Goal: Task Accomplishment & Management: Manage account settings

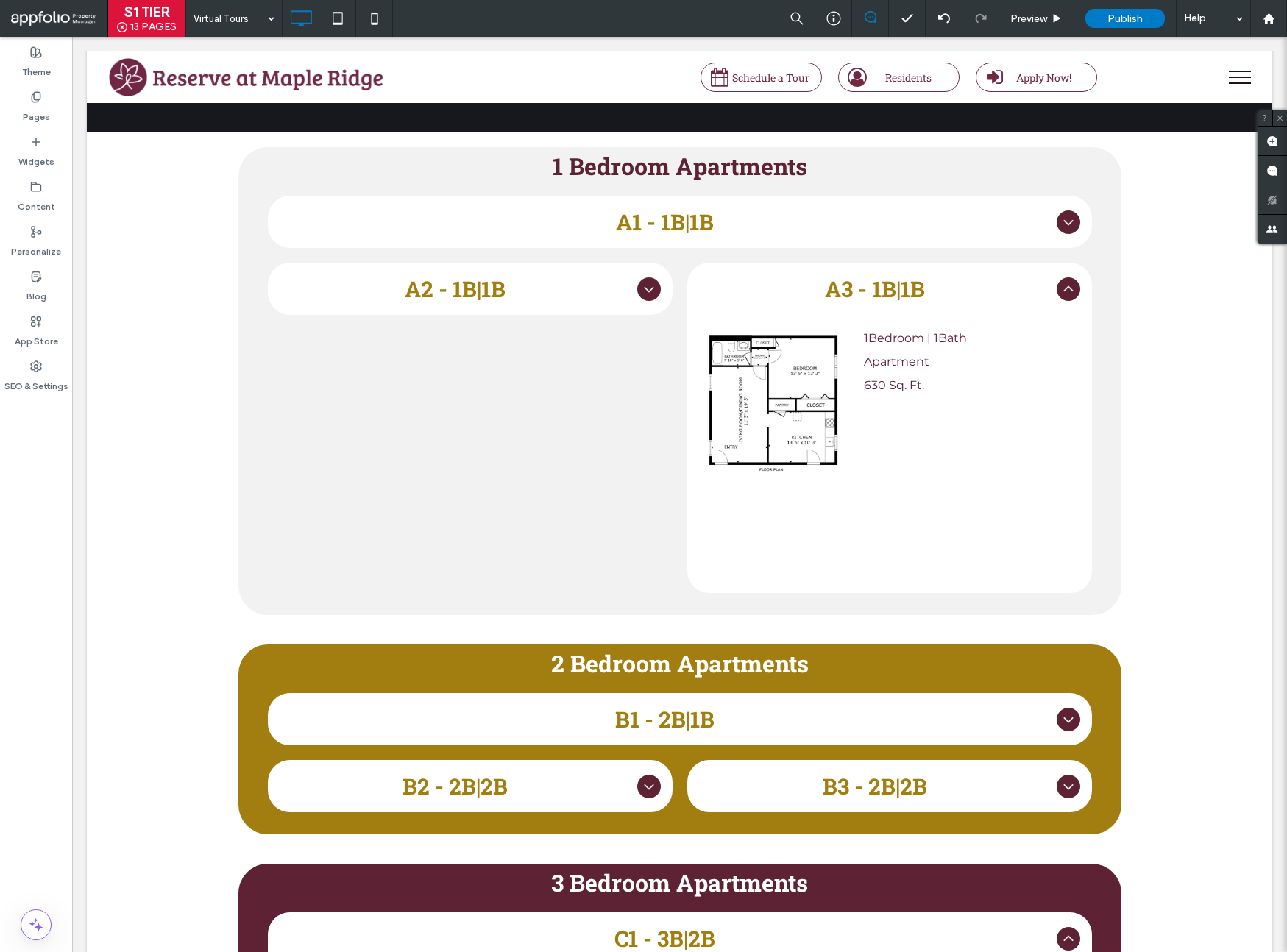
scroll to position [647, 0]
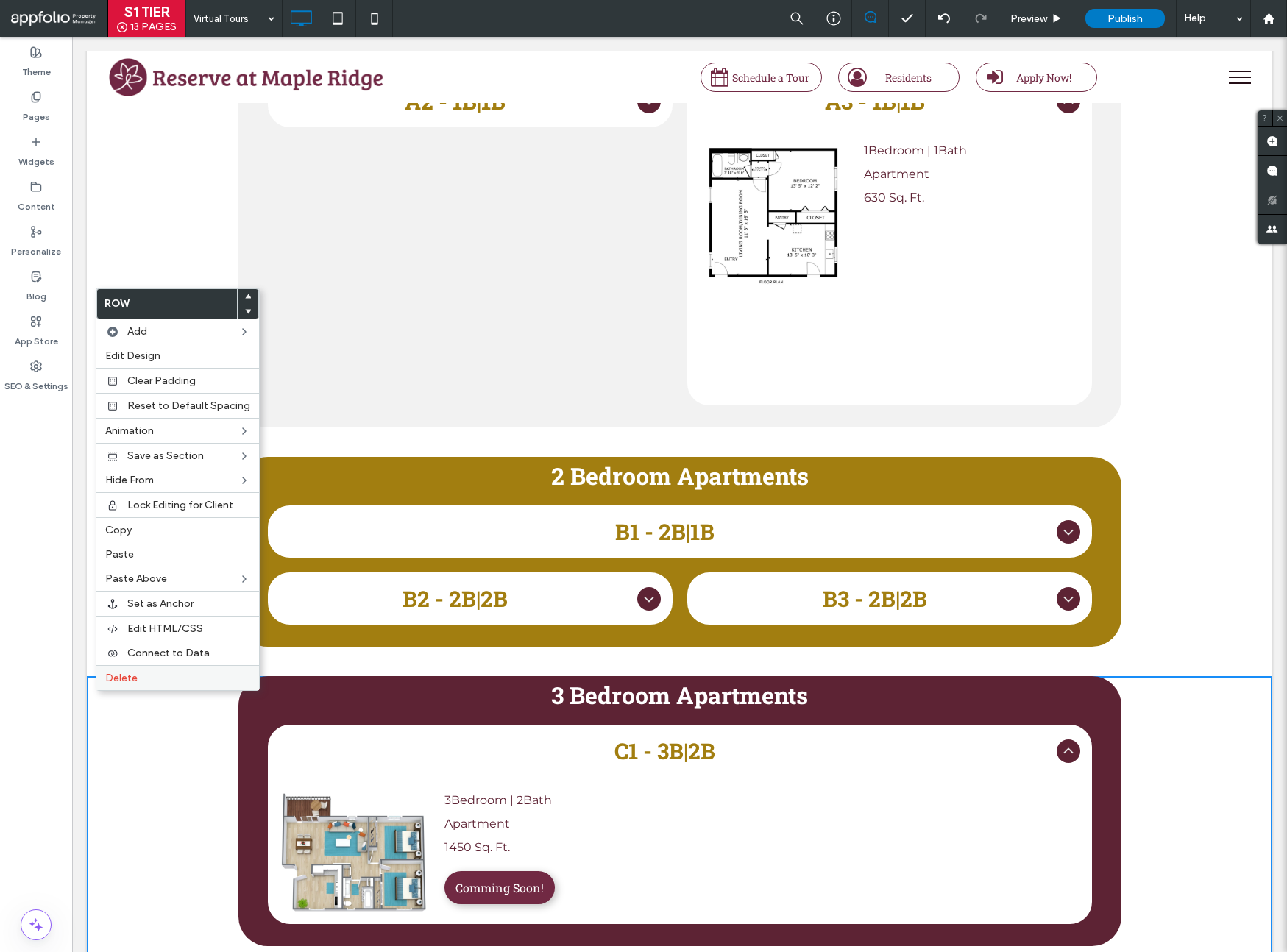
click at [106, 681] on span "Delete" at bounding box center [121, 678] width 32 height 13
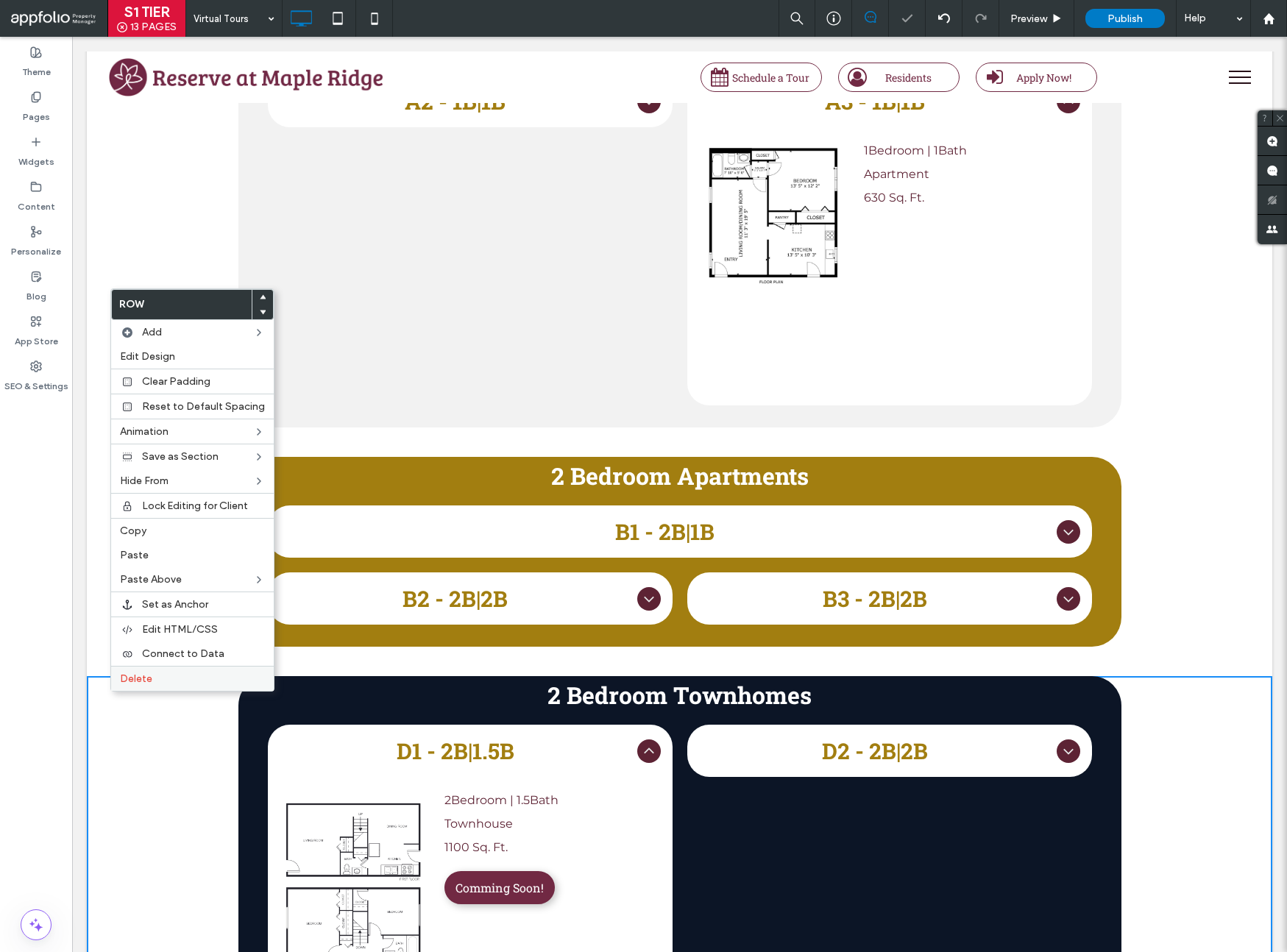
click at [121, 683] on span "Delete" at bounding box center [136, 679] width 32 height 13
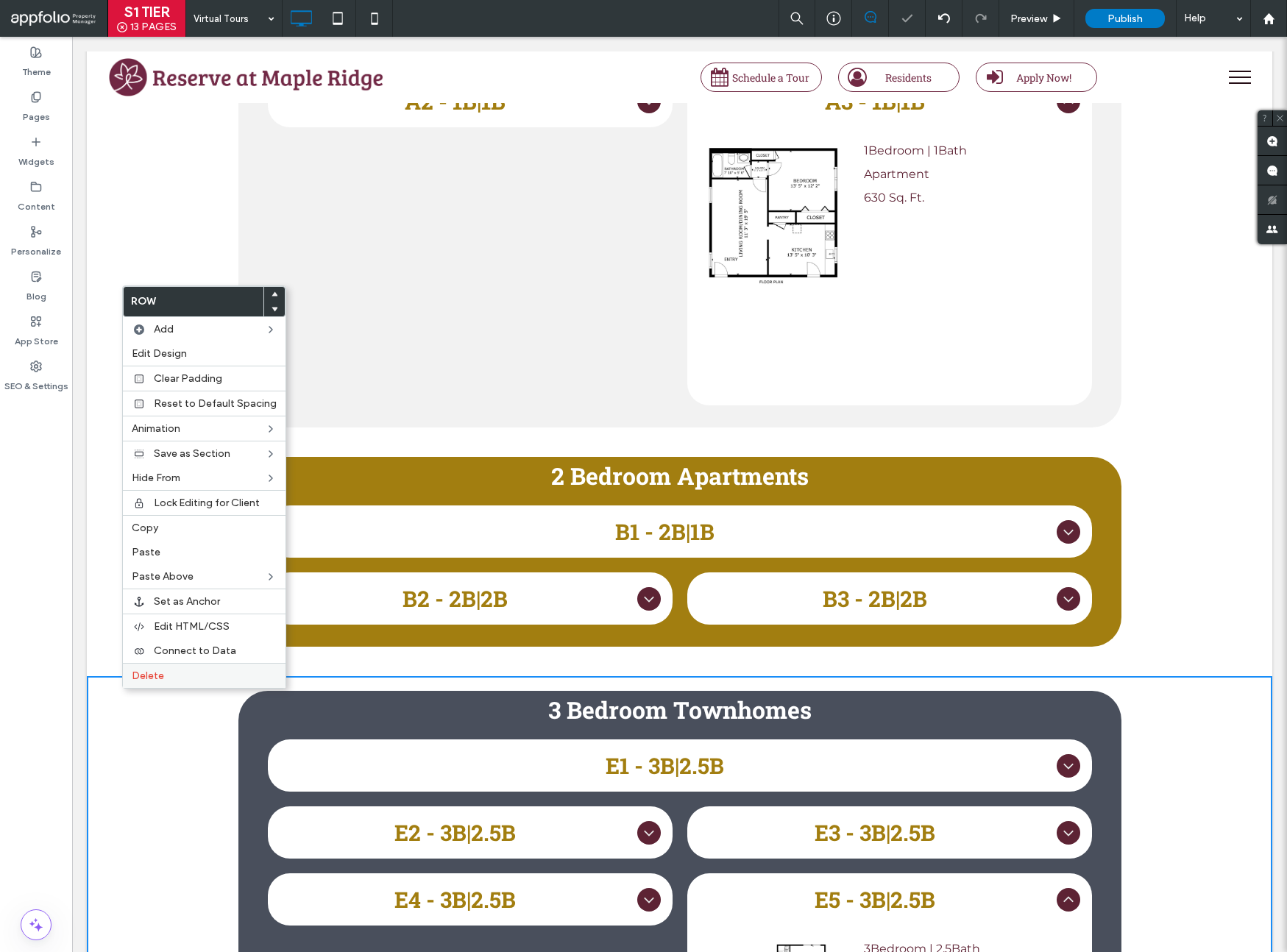
click at [140, 677] on span "Delete" at bounding box center [147, 676] width 32 height 13
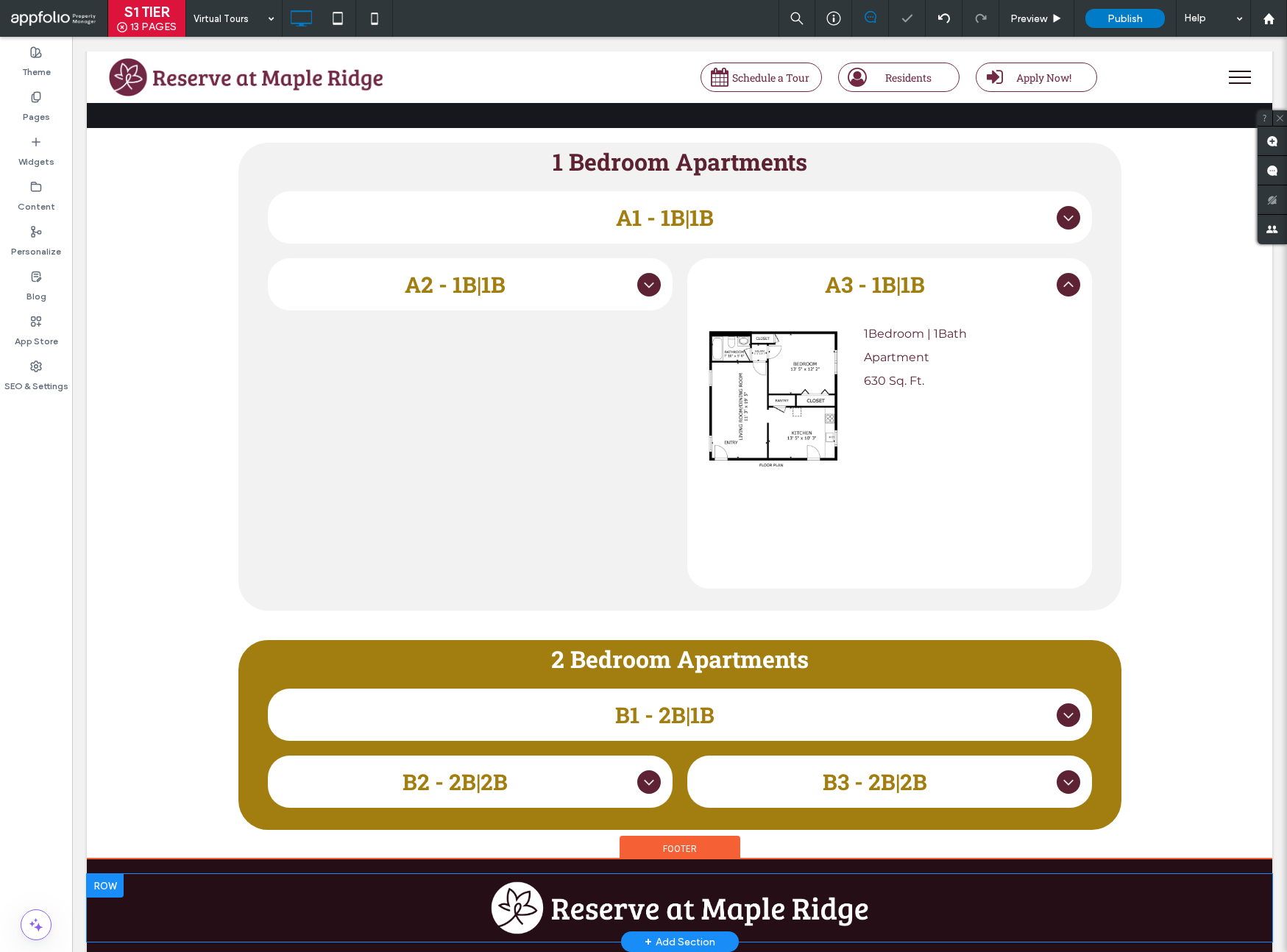
scroll to position [25, 0]
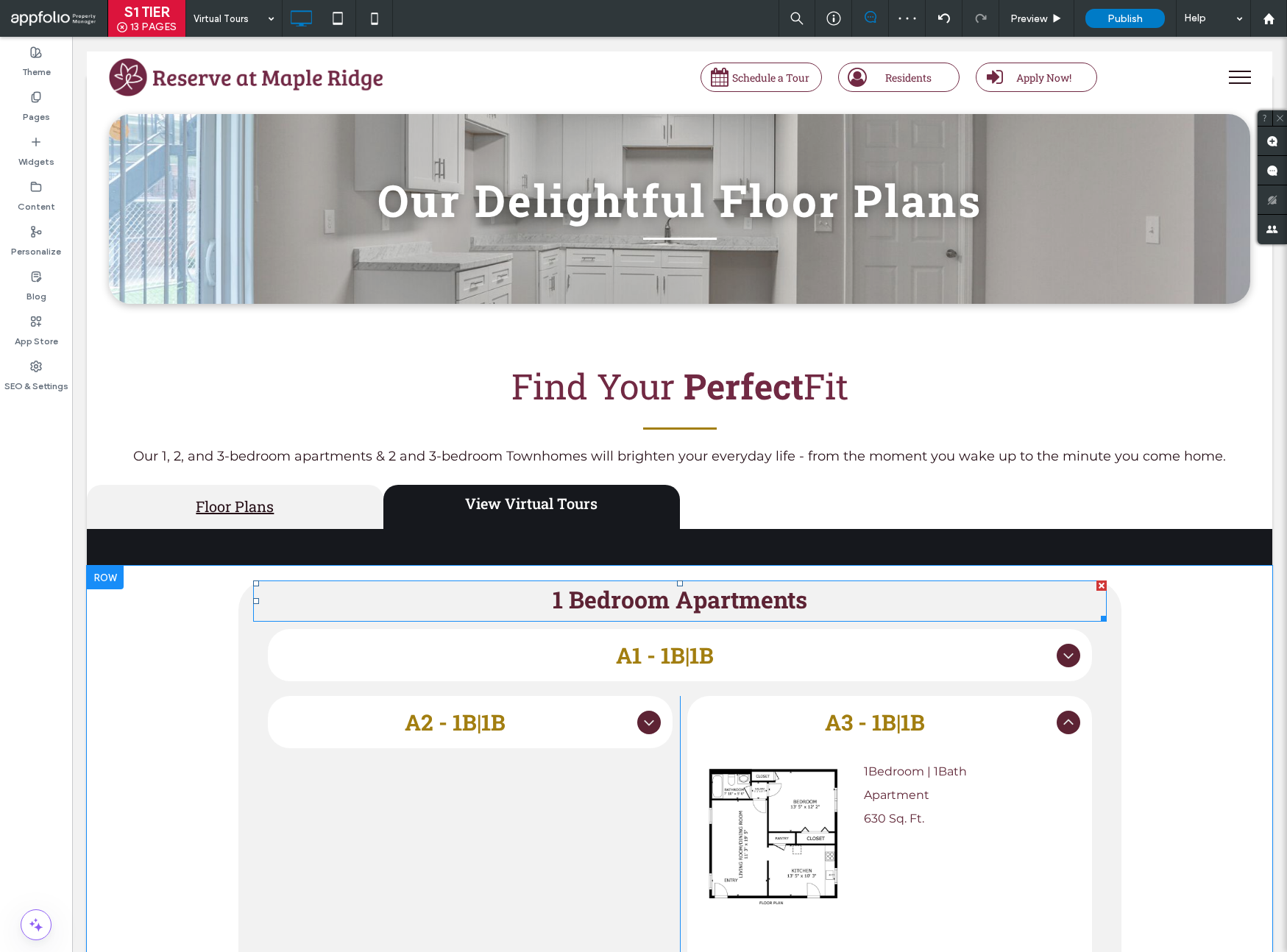
click at [671, 614] on strong "1 Bedroom Apartments" at bounding box center [679, 600] width 255 height 31
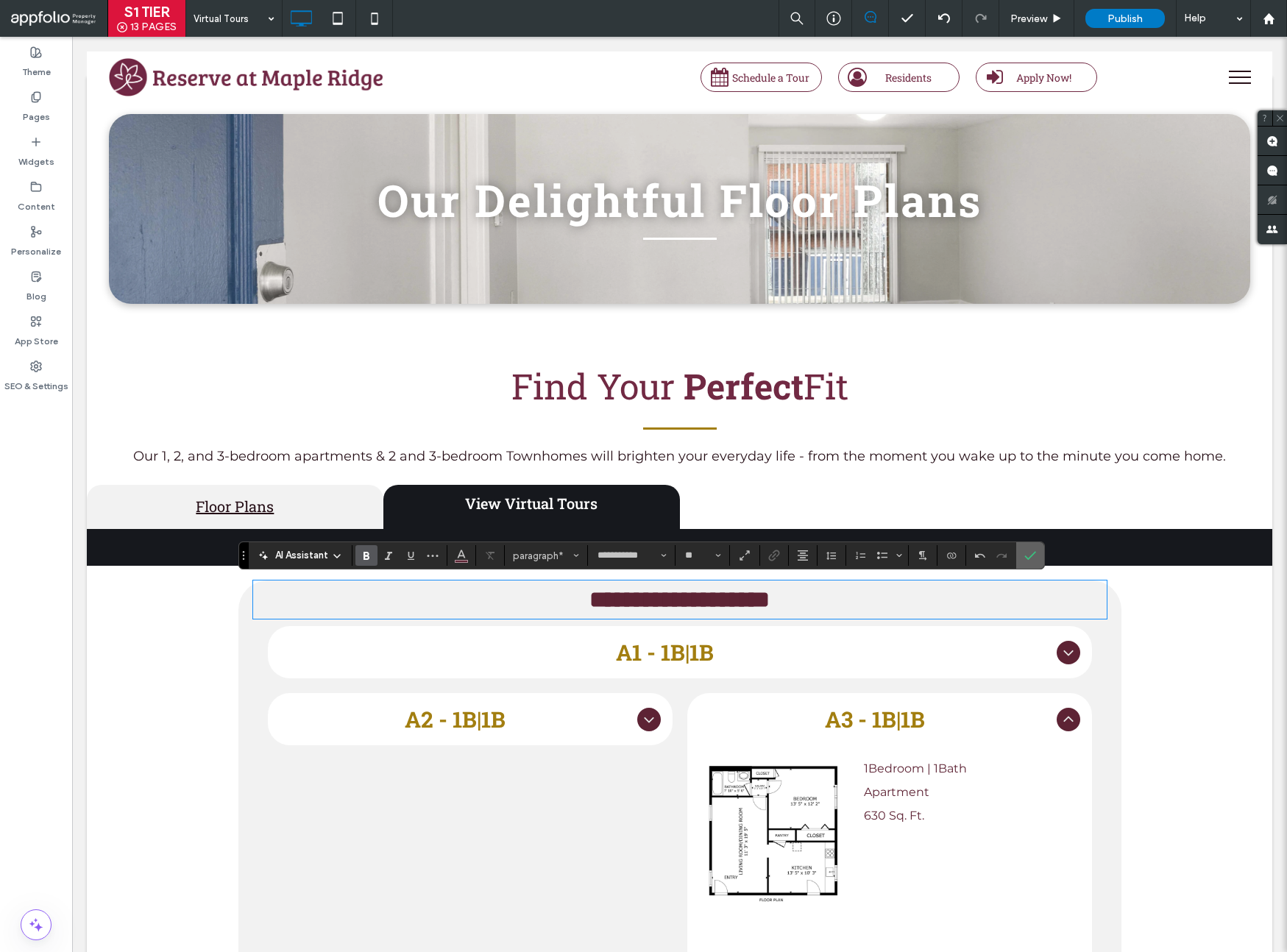
click at [1039, 552] on label "Confirm" at bounding box center [1030, 555] width 22 height 26
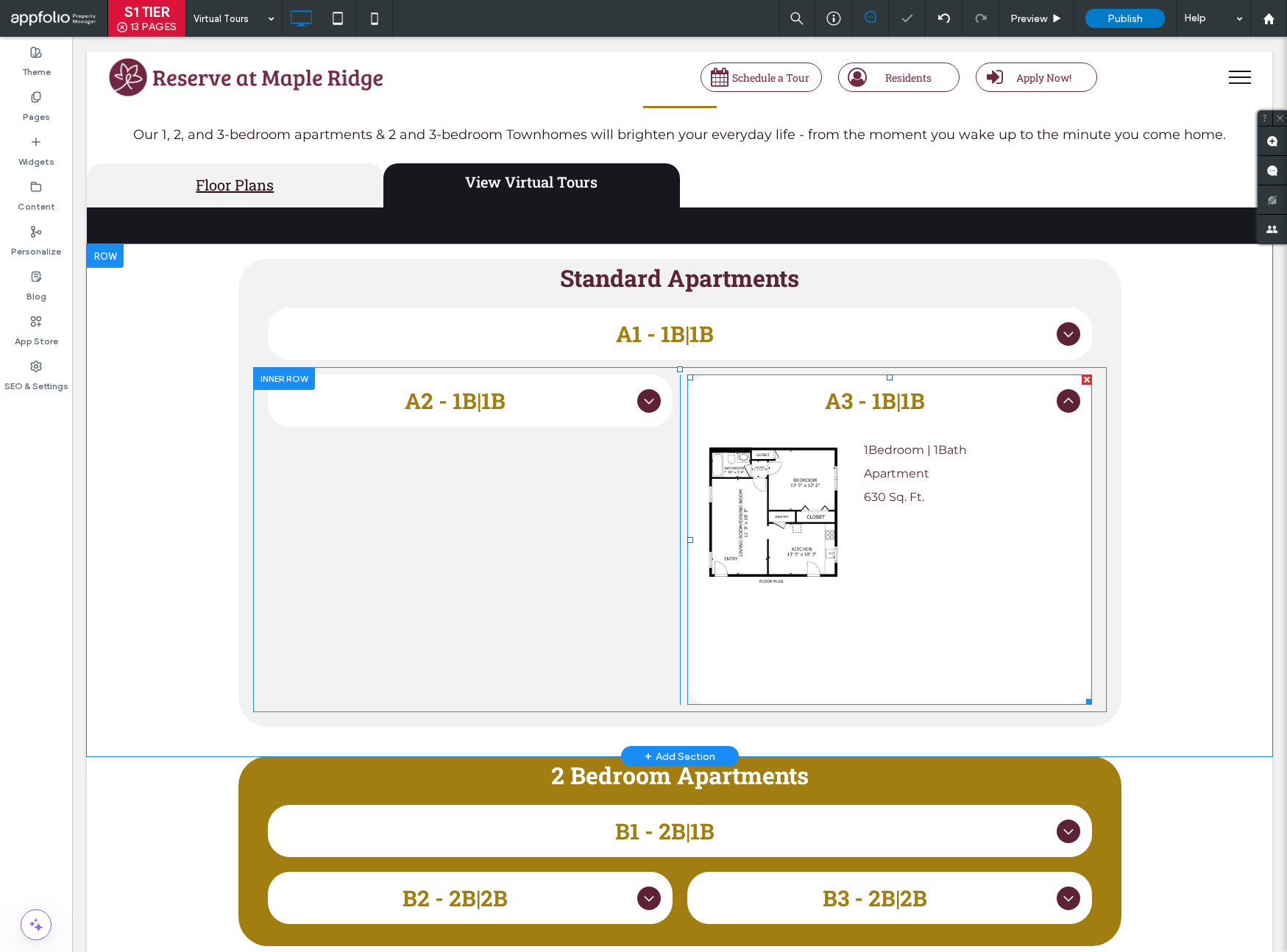
scroll to position [565, 0]
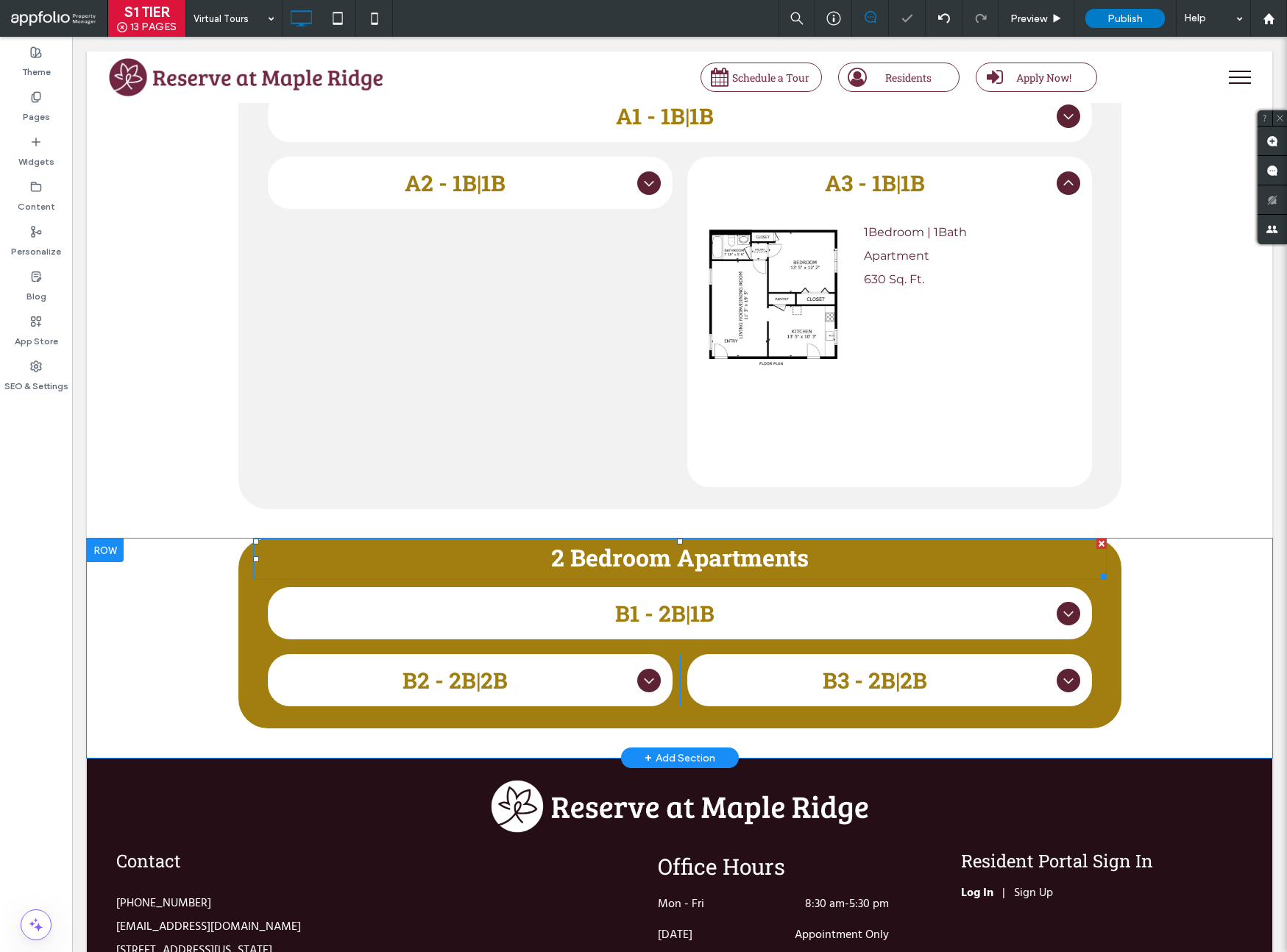
click at [707, 562] on strong "2 Bedroom Apartments" at bounding box center [679, 557] width 258 height 31
type input "**********"
type input "**"
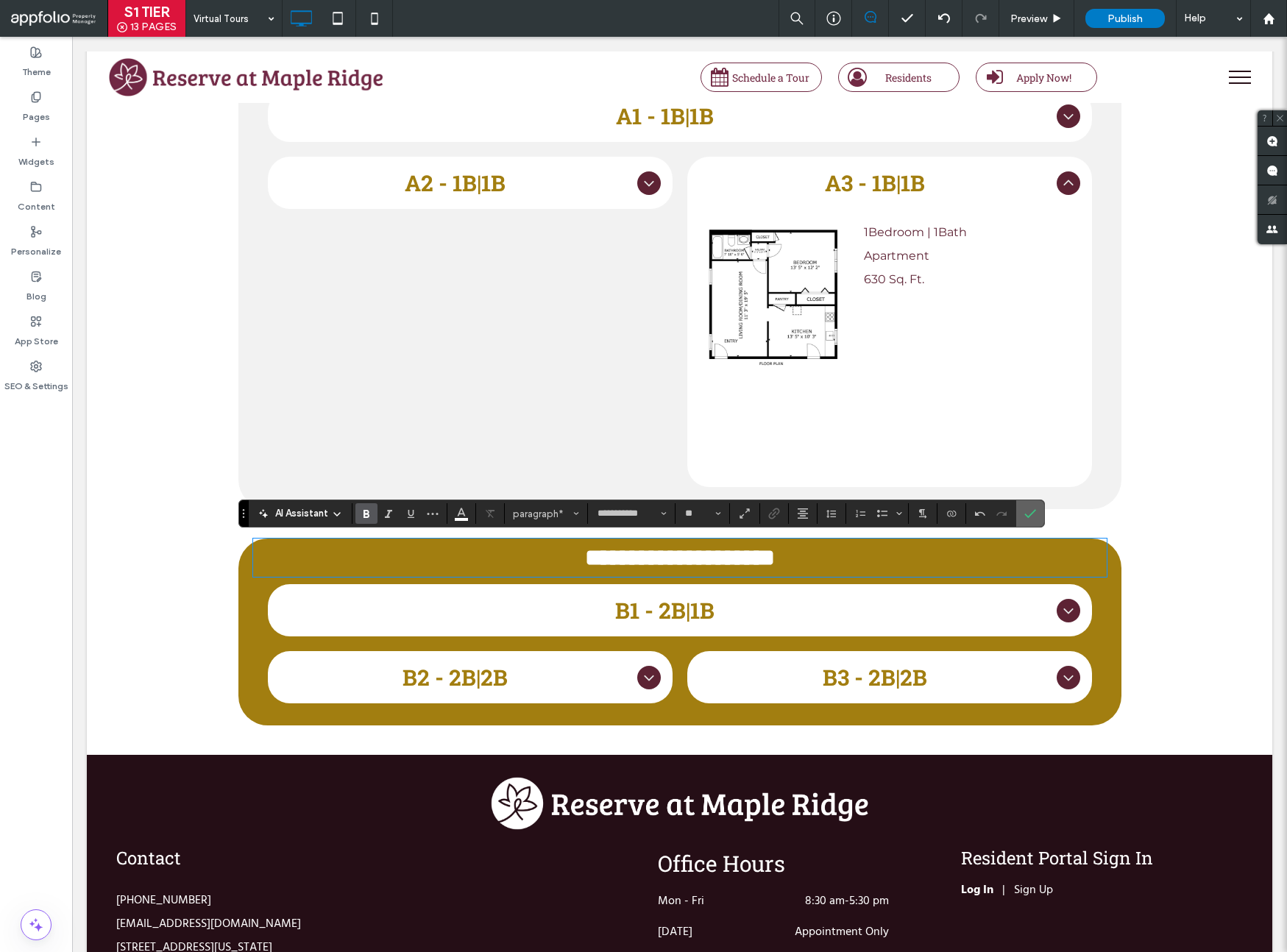
drag, startPoint x: 1032, startPoint y: 508, endPoint x: 959, endPoint y: 473, distance: 81.0
click at [1032, 508] on icon "Confirm" at bounding box center [1030, 514] width 12 height 12
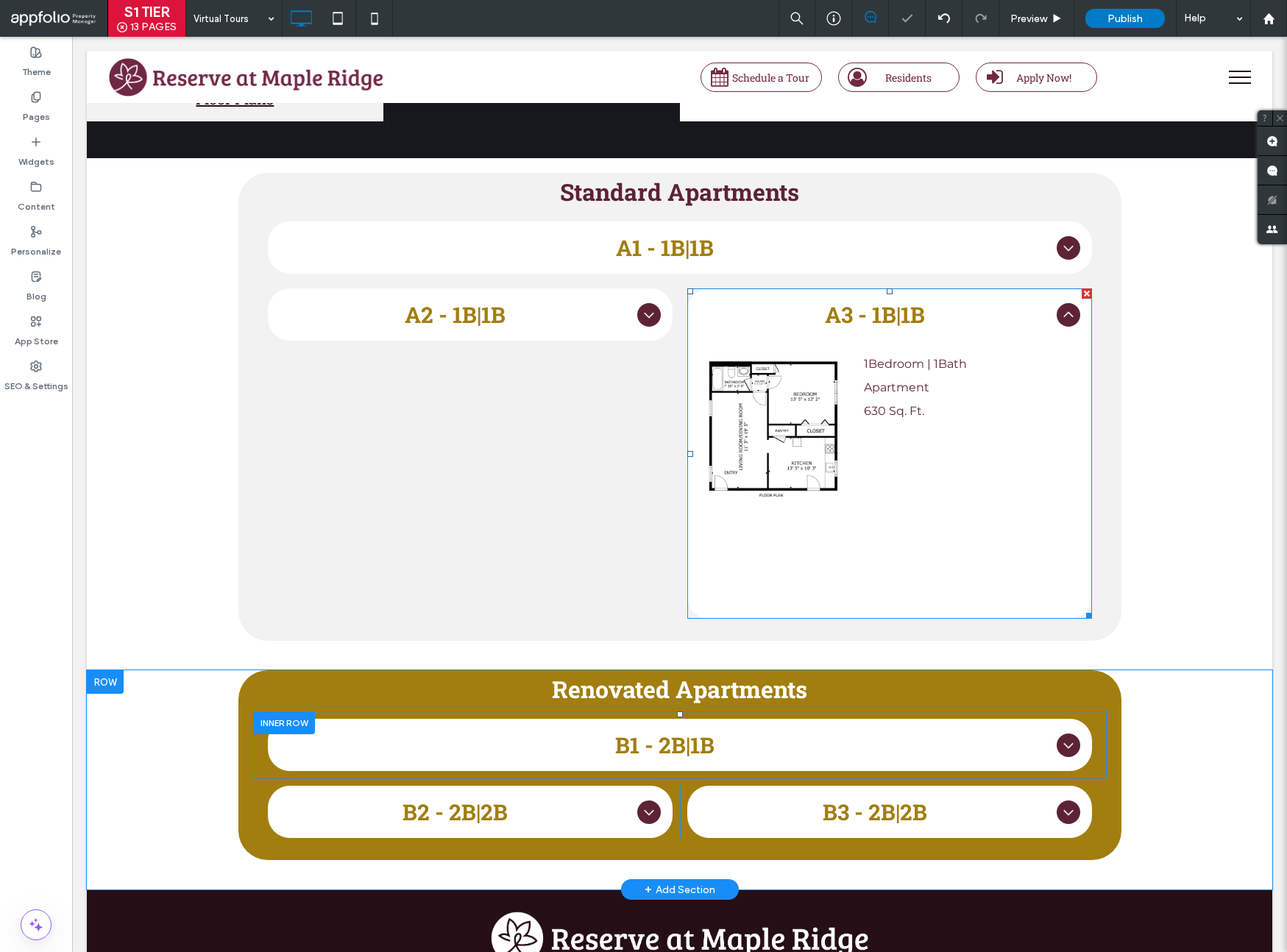
scroll to position [432, 0]
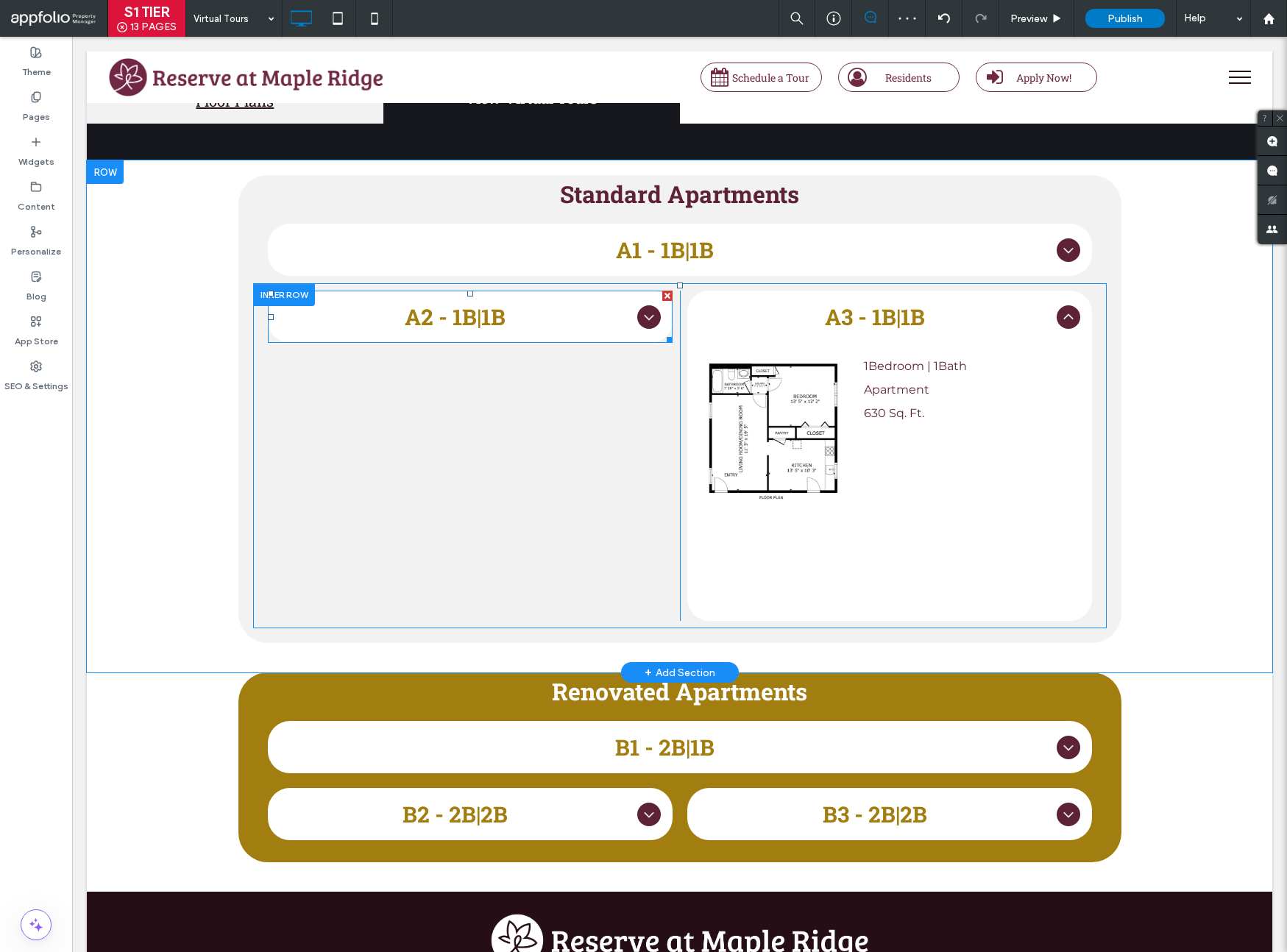
click at [645, 312] on icon at bounding box center [649, 317] width 18 height 18
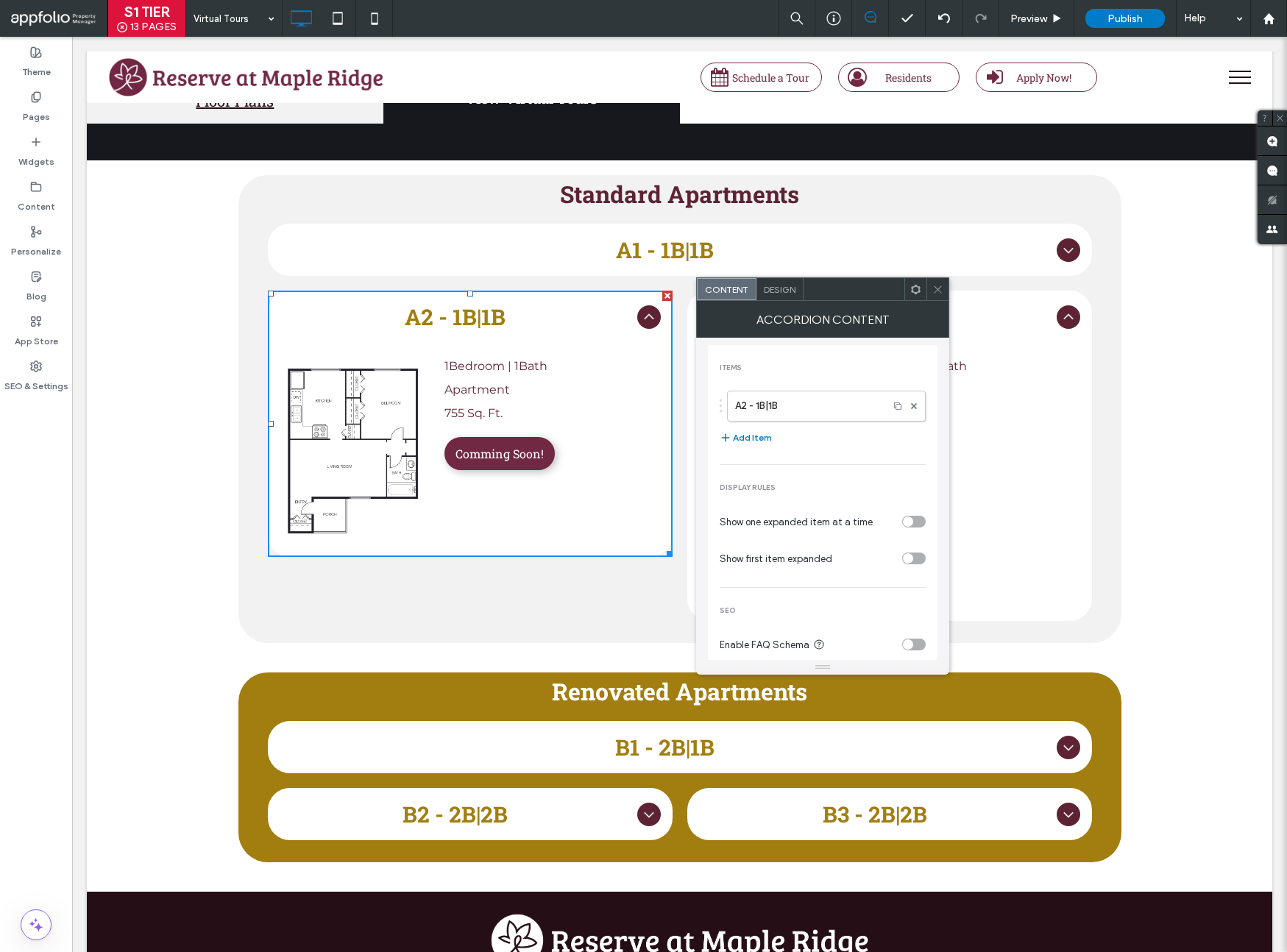
click at [644, 312] on icon at bounding box center [649, 317] width 18 height 18
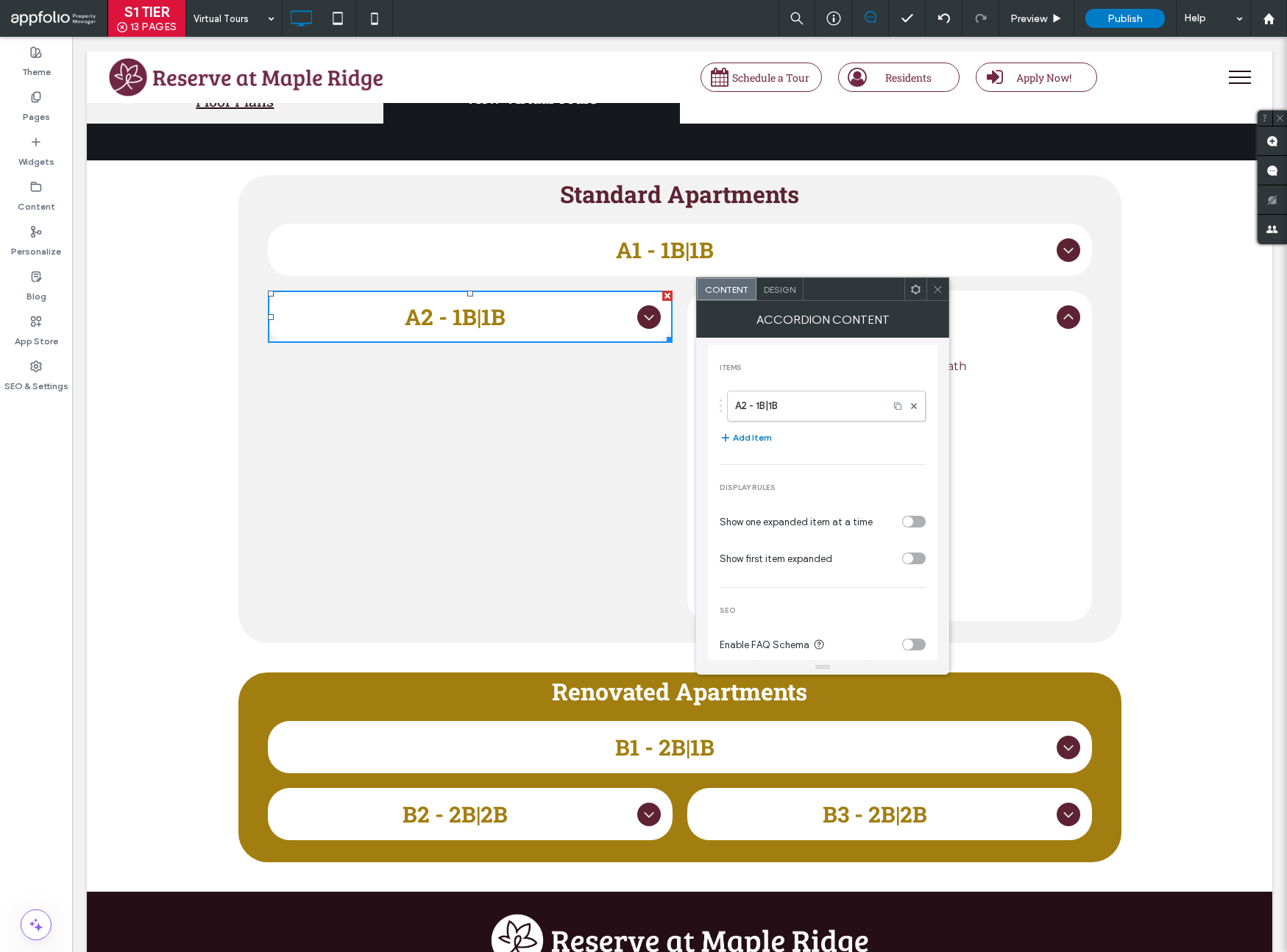
click at [945, 290] on div at bounding box center [938, 290] width 22 height 22
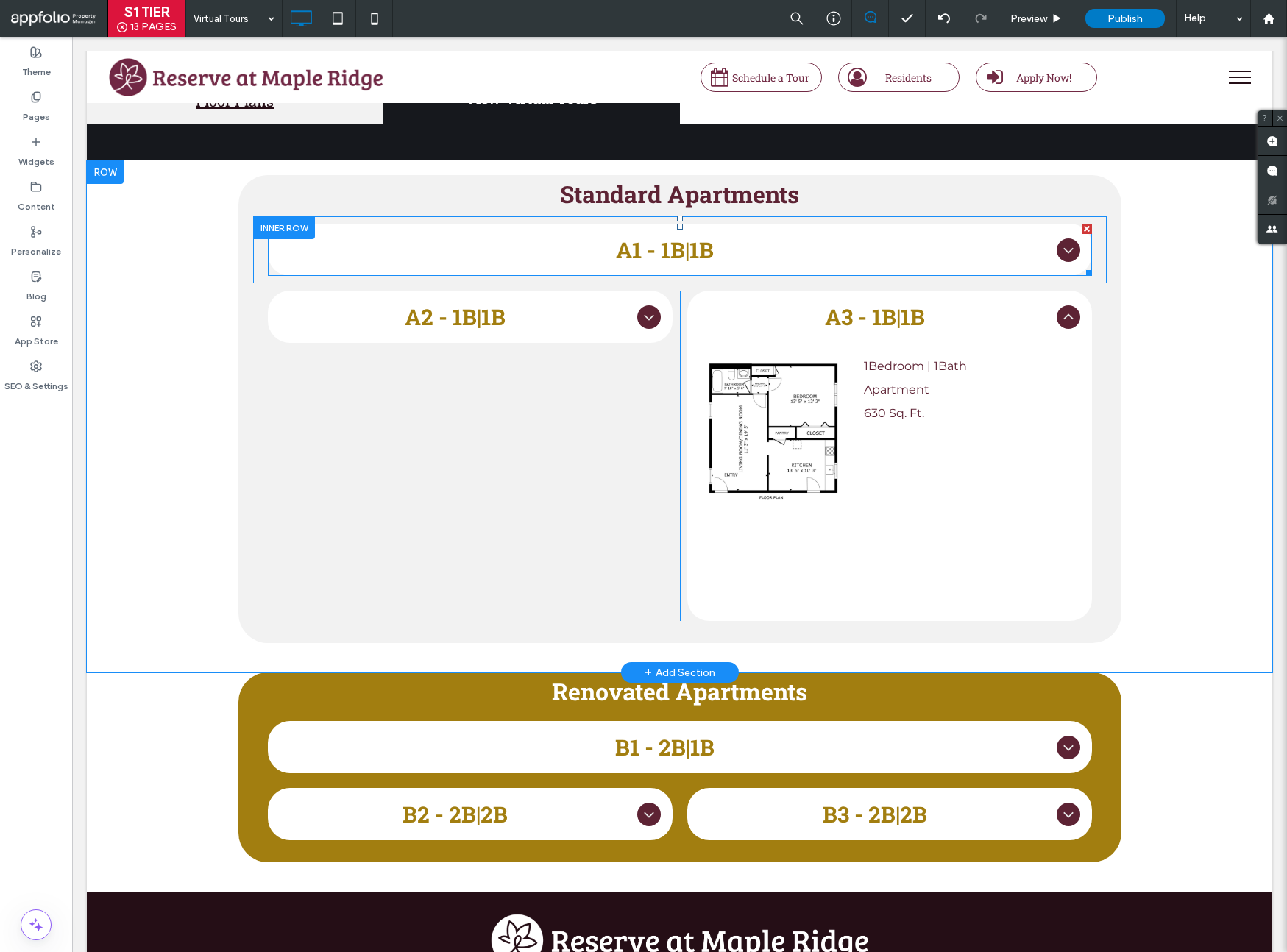
click at [625, 243] on span "A1 - 1B|1B" at bounding box center [665, 249] width 771 height 28
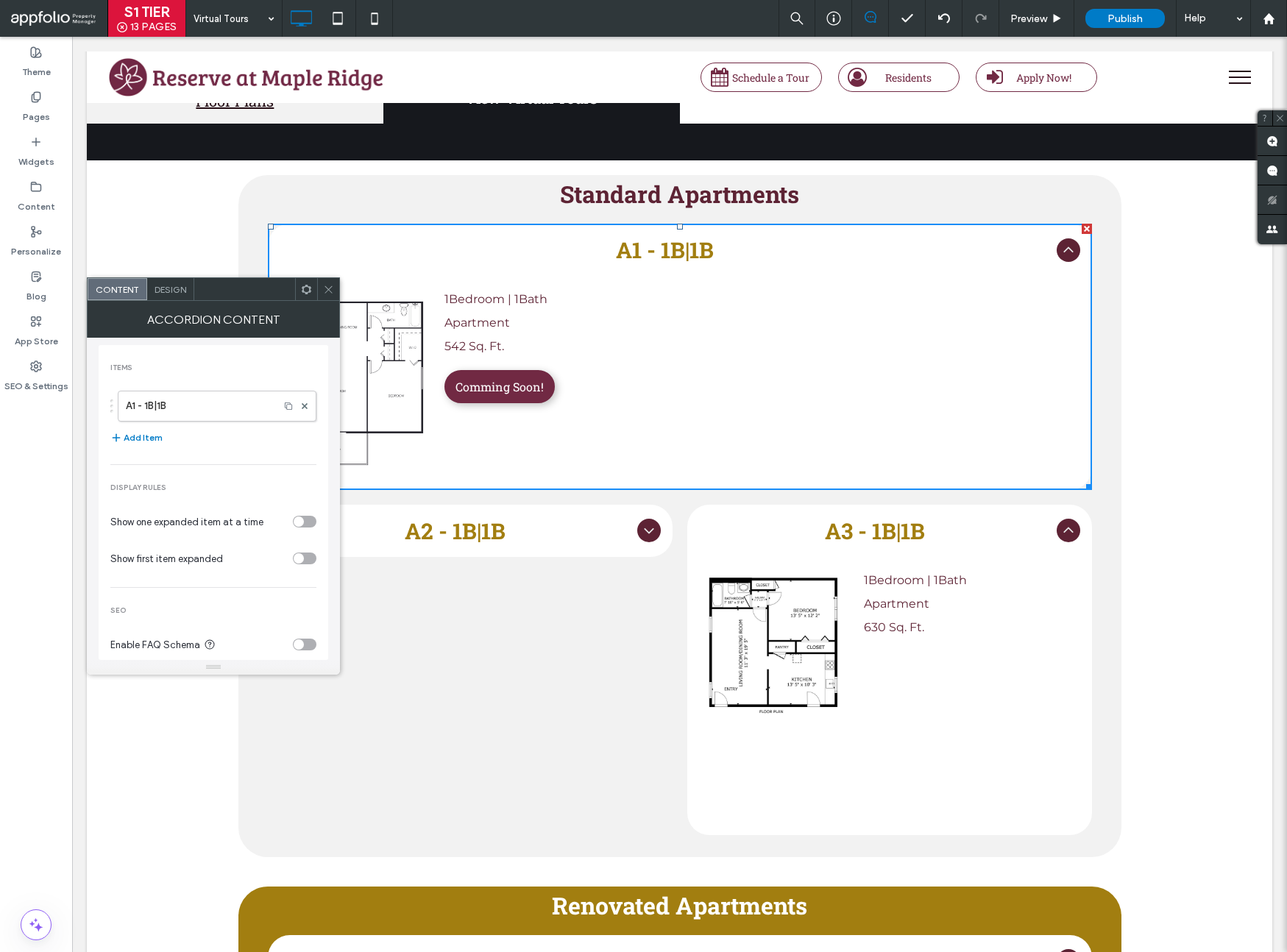
click at [199, 223] on div "Standard Apartments A1 - 1B|1B 1Bedroom | 1Bath Apartment 542 Sq. Ft. Comming S…" at bounding box center [679, 523] width 1185 height 727
